Goal: Transaction & Acquisition: Purchase product/service

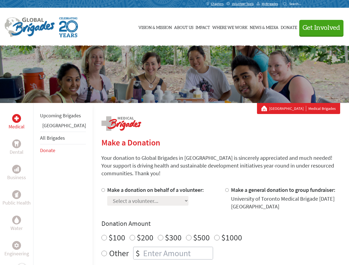
click at [305, 4] on div "Search for:" at bounding box center [294, 4] width 22 height 4
click at [319, 28] on span "Get Involved" at bounding box center [322, 28] width 38 height 7
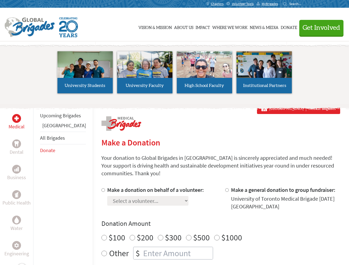
click at [175, 74] on li "High School Faculty" at bounding box center [205, 72] width 60 height 51
click at [37, 184] on div "Upcoming Brigades Greece All Brigades Donate" at bounding box center [62, 235] width 59 height 265
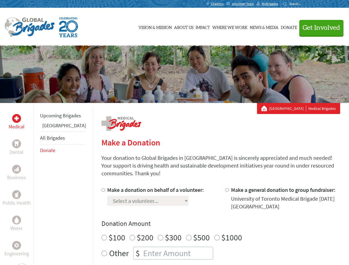
click at [211, 222] on div "Donation Amount $100 $200 $300 $500 $1000 Other $" at bounding box center [220, 240] width 239 height 40
click at [101, 189] on input "Make a donation on behalf of a volunteer:" at bounding box center [103, 191] width 4 height 4
radio input "true"
